Goal: Task Accomplishment & Management: Use online tool/utility

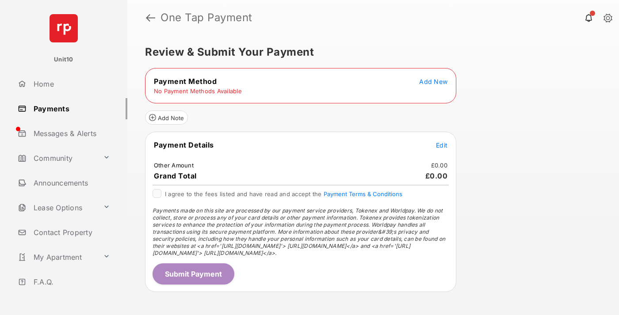
click at [433, 81] on span "Add New" at bounding box center [433, 82] width 28 height 8
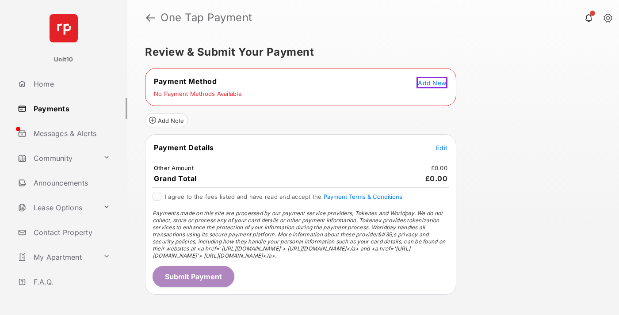
click at [433, 81] on span "Add New" at bounding box center [432, 83] width 28 height 8
